Goal: Information Seeking & Learning: Learn about a topic

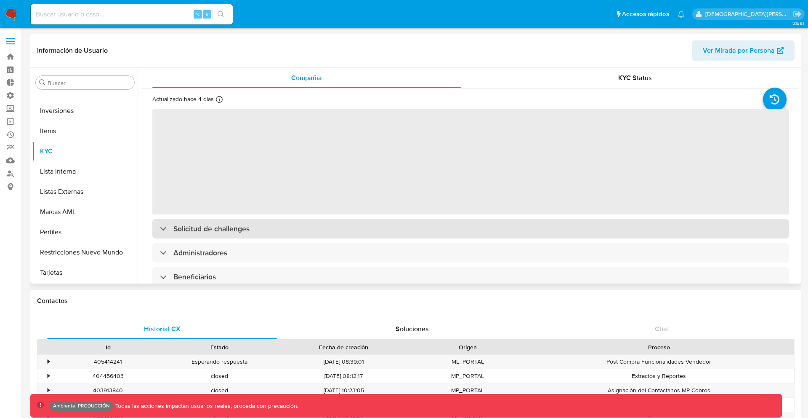
select select "10"
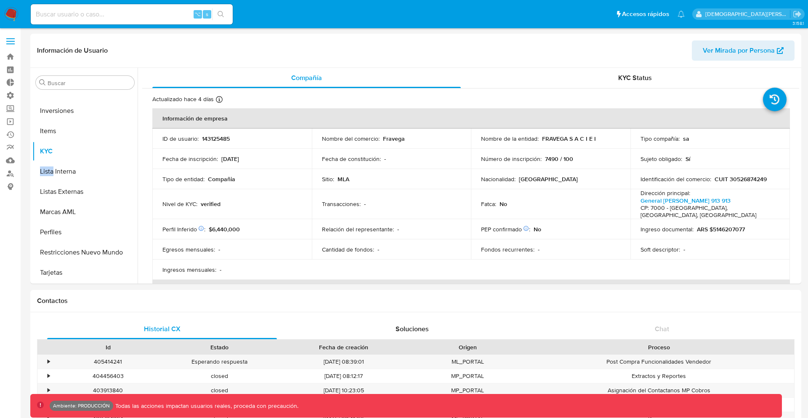
click at [245, 245] on div "Egresos mensuales : -" at bounding box center [231, 249] width 139 height 8
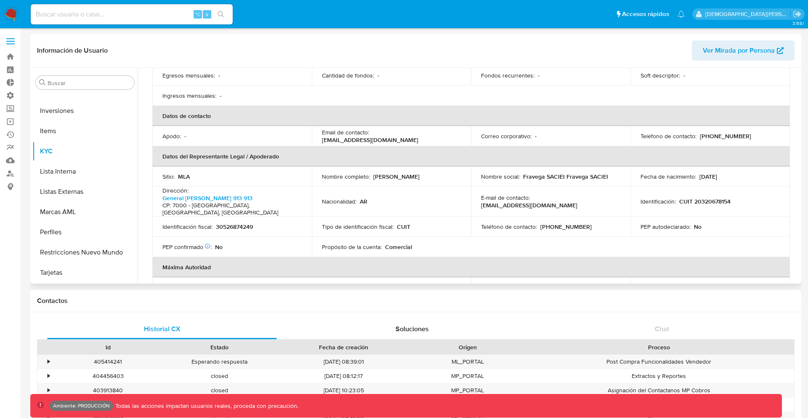
scroll to position [392, 0]
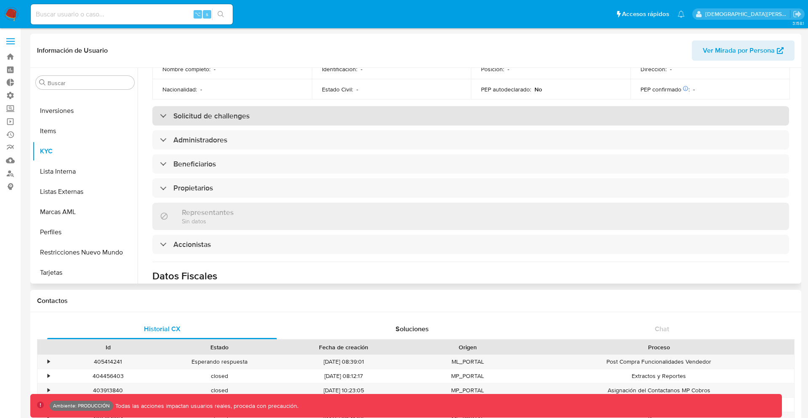
click at [530, 109] on div "Solicitud de challenges" at bounding box center [470, 115] width 637 height 19
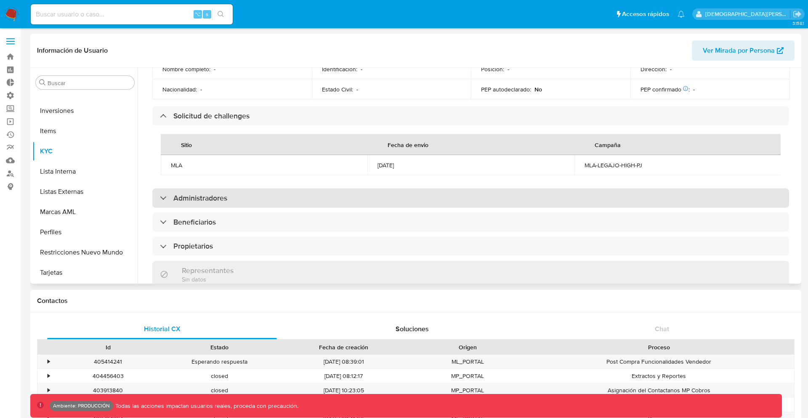
click at [491, 188] on div "Administradores" at bounding box center [470, 197] width 637 height 19
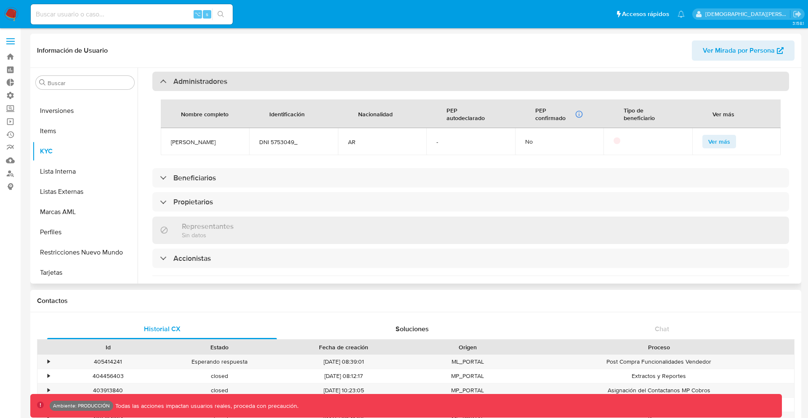
scroll to position [561, 0]
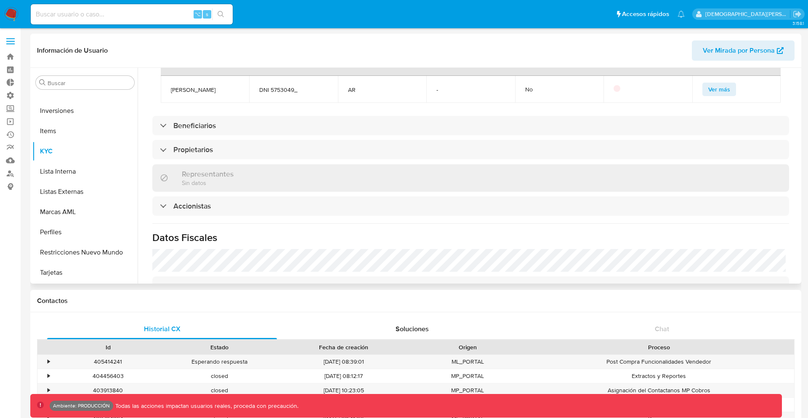
click at [711, 85] on span "Ver más" at bounding box center [719, 89] width 22 height 12
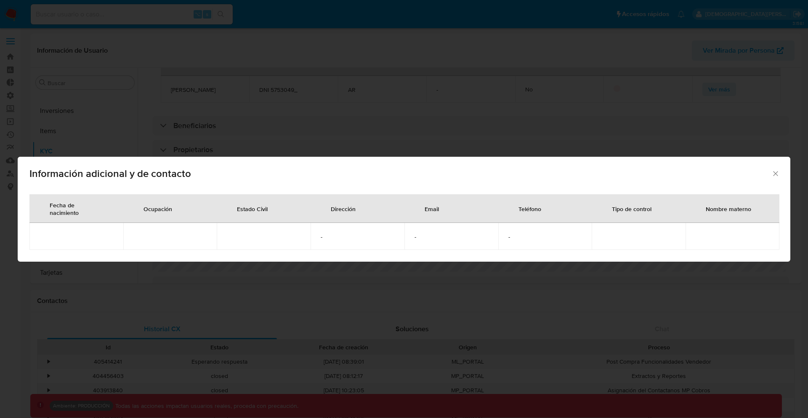
click at [591, 138] on div "Información adicional y de contacto Fecha de nacimiento Ocupación Estado Civil …" at bounding box center [404, 209] width 808 height 418
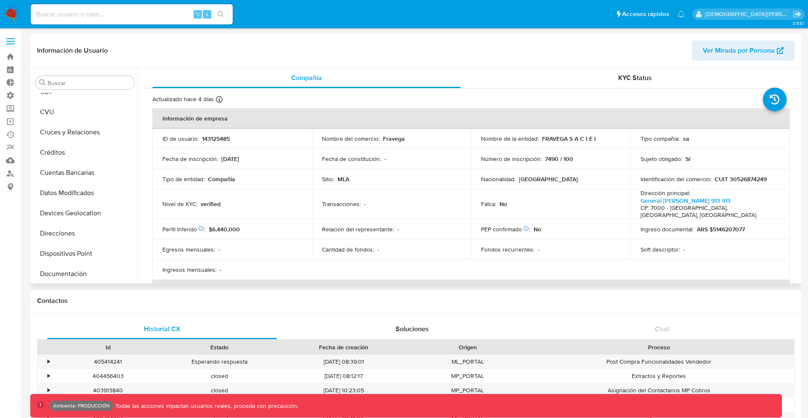
scroll to position [51, 0]
click at [79, 269] on button "Documentación" at bounding box center [81, 274] width 99 height 20
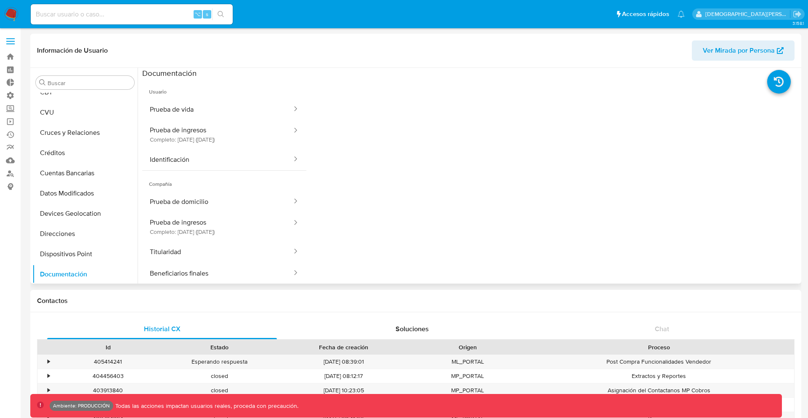
click at [406, 122] on div at bounding box center [552, 212] width 493 height 269
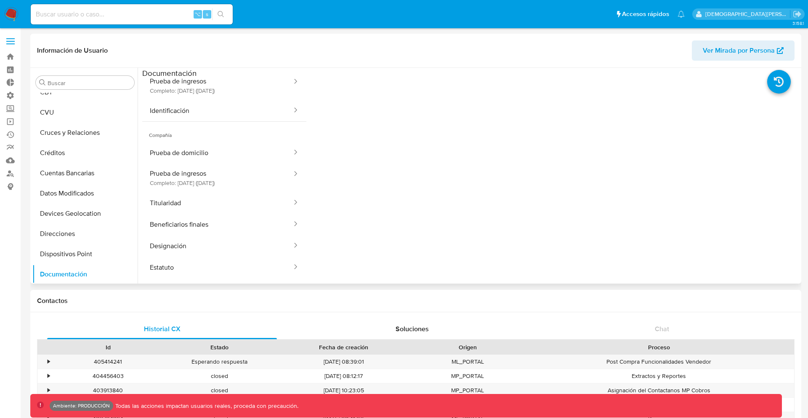
scroll to position [0, 0]
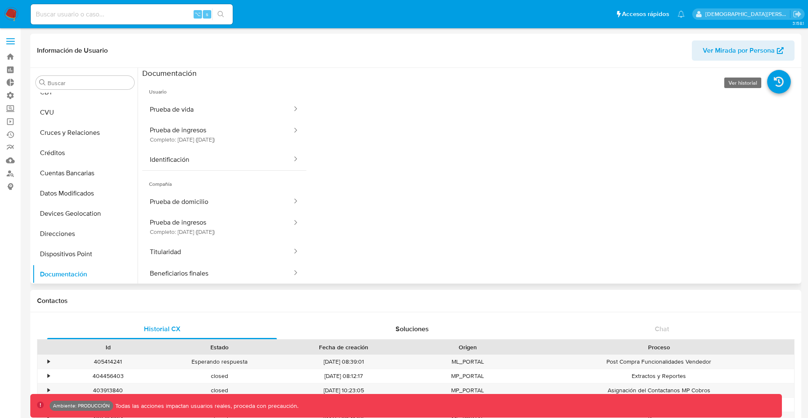
click at [771, 84] on icon at bounding box center [779, 82] width 24 height 24
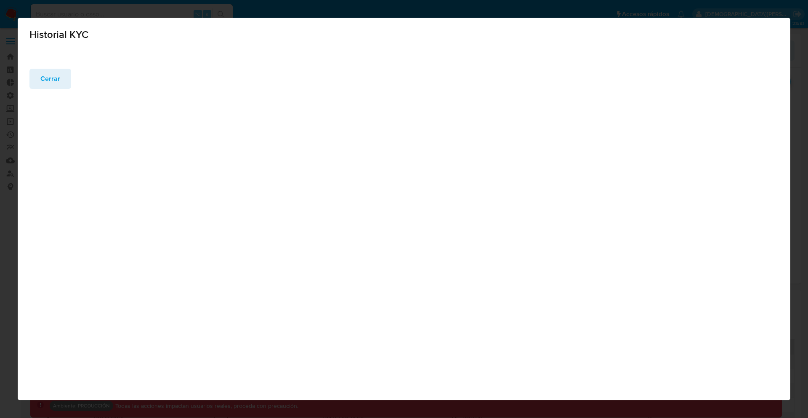
click at [53, 83] on div "Historial KYC ‌ Cerrar" at bounding box center [404, 59] width 773 height 83
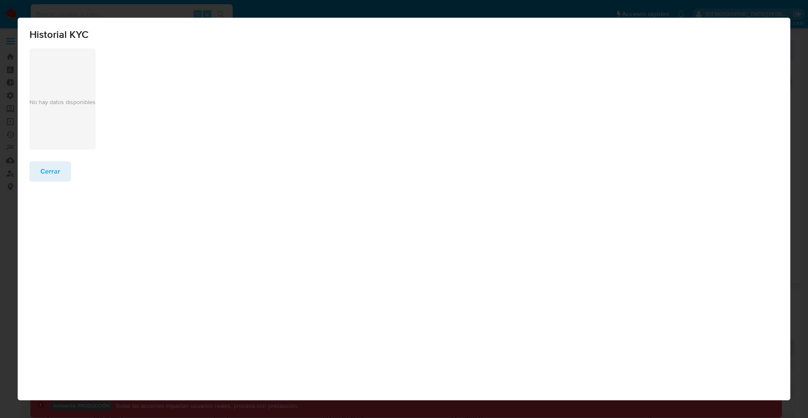
click at [53, 170] on span "Cerrar" at bounding box center [50, 171] width 20 height 19
